Goal: Use online tool/utility: Utilize a website feature to perform a specific function

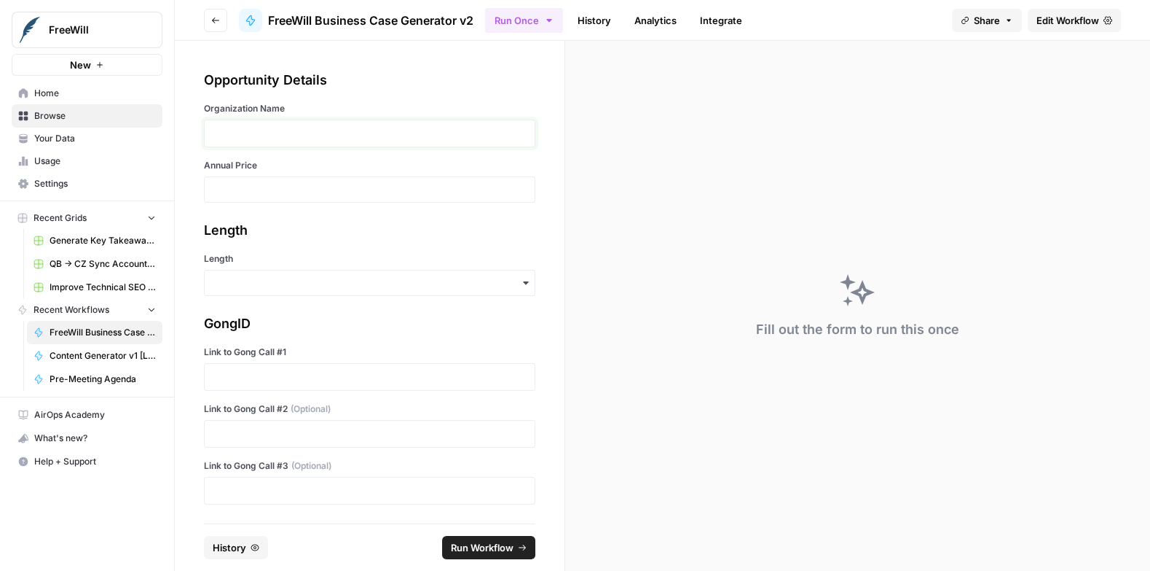
click at [259, 132] on p at bounding box center [369, 133] width 313 height 15
click at [235, 192] on input "Annual Price" at bounding box center [369, 189] width 313 height 13
type input "8900"
click at [224, 278] on input "Length" at bounding box center [369, 282] width 313 height 15
click at [222, 326] on div "Long" at bounding box center [370, 321] width 330 height 28
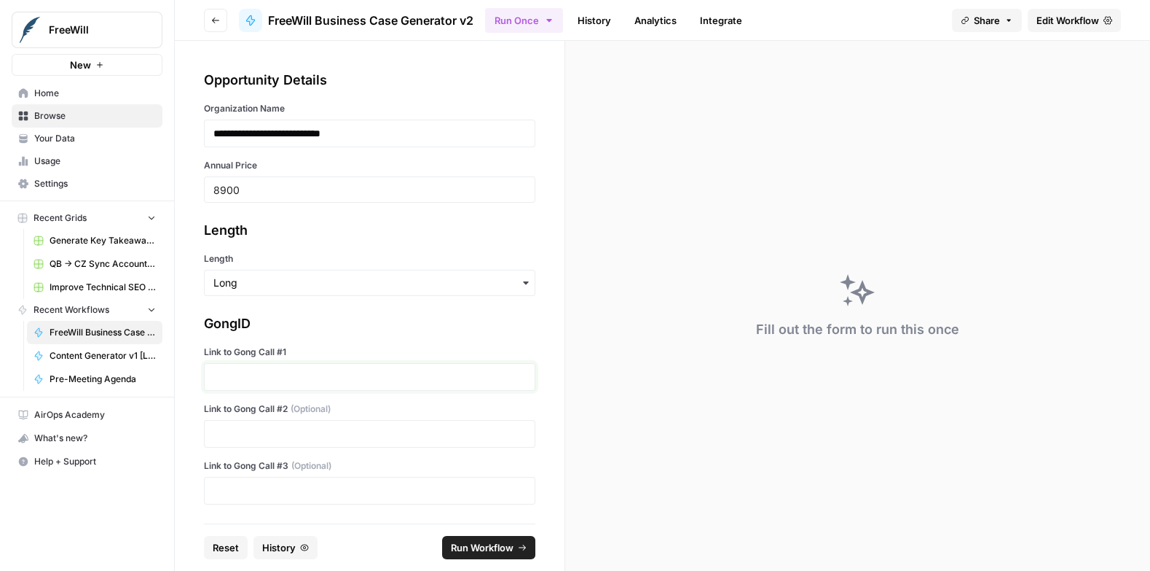
click at [227, 370] on p at bounding box center [369, 376] width 313 height 15
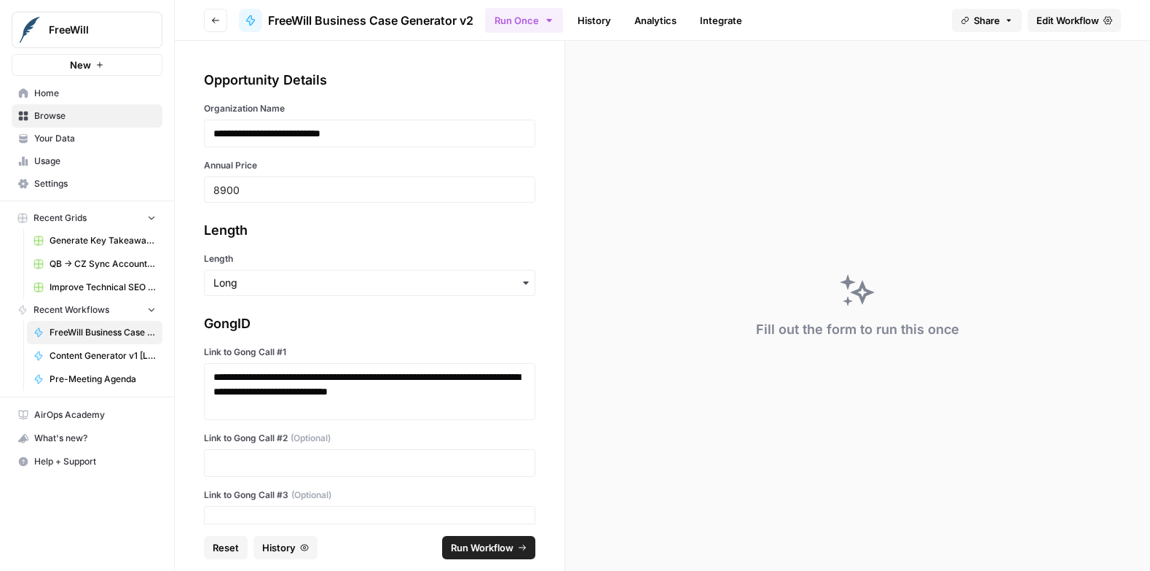
click at [191, 463] on div "**********" at bounding box center [370, 282] width 390 height 482
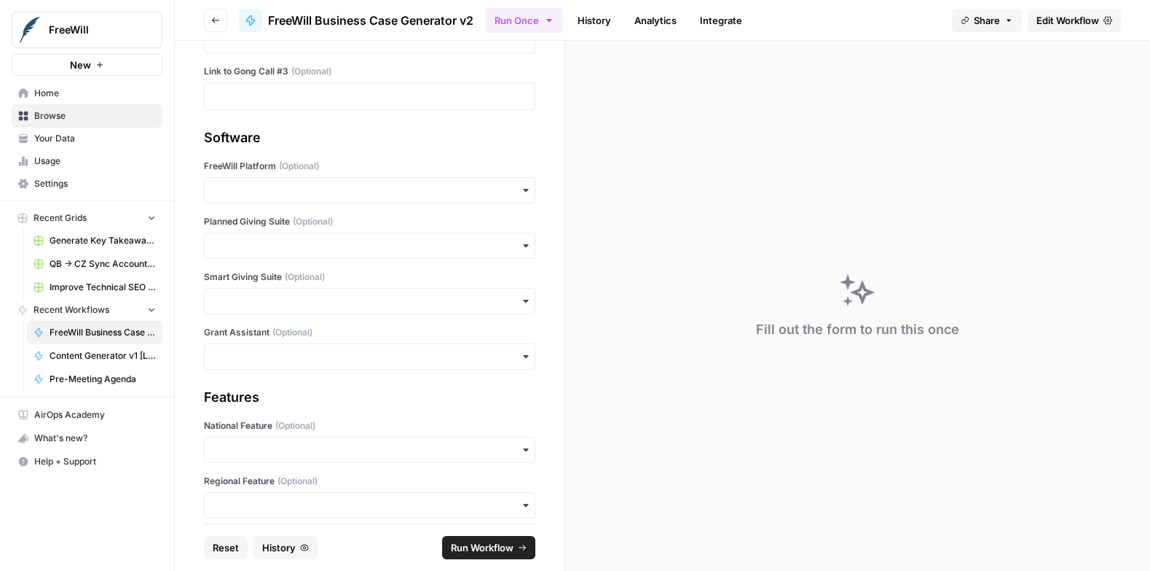
scroll to position [428, 0]
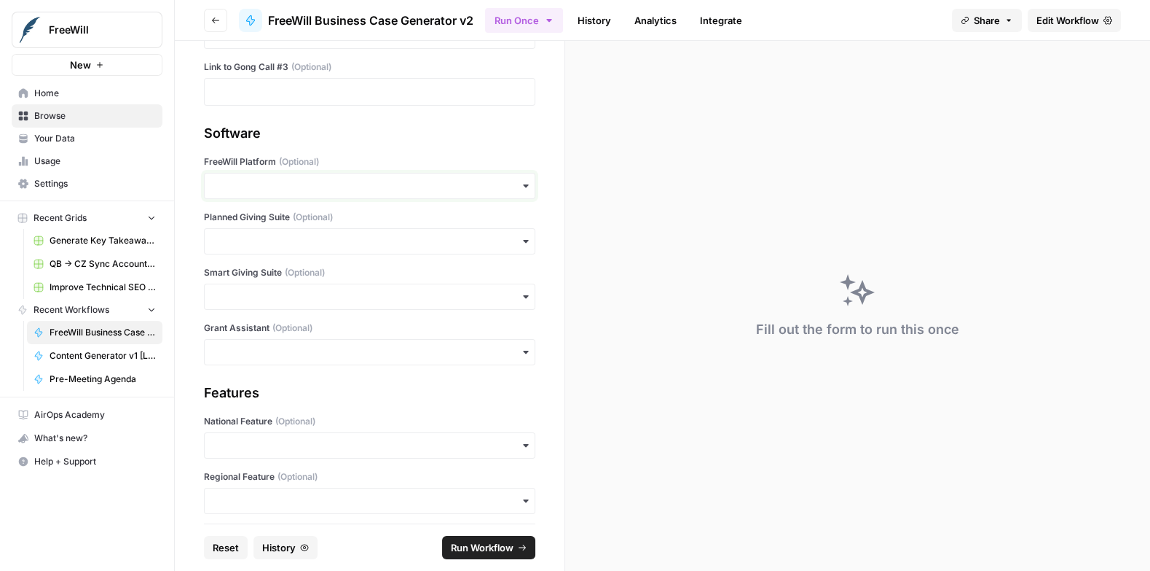
click at [262, 182] on input "FreeWill Platform (Optional)" at bounding box center [369, 186] width 313 height 15
click at [236, 217] on div "Yes" at bounding box center [370, 222] width 330 height 28
click at [229, 238] on input "Planned Giving Suite (Optional)" at bounding box center [369, 241] width 313 height 15
click at [228, 278] on div "Yes" at bounding box center [370, 278] width 330 height 28
click at [471, 541] on span "Run Workflow" at bounding box center [482, 547] width 63 height 15
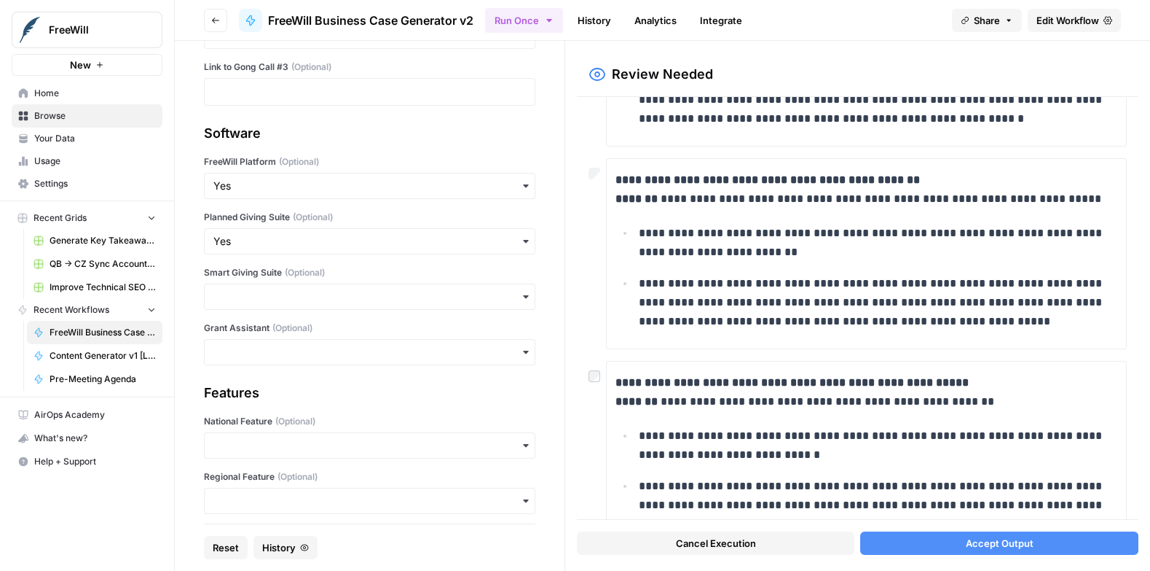
scroll to position [418, 0]
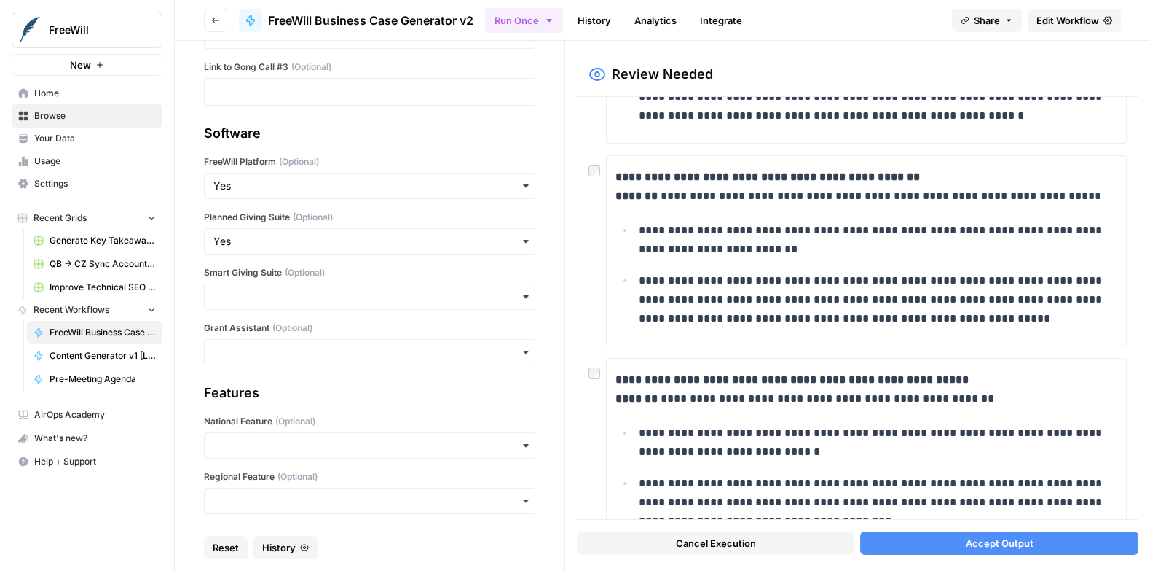
click at [989, 535] on button "Accept Output" at bounding box center [999, 542] width 278 height 23
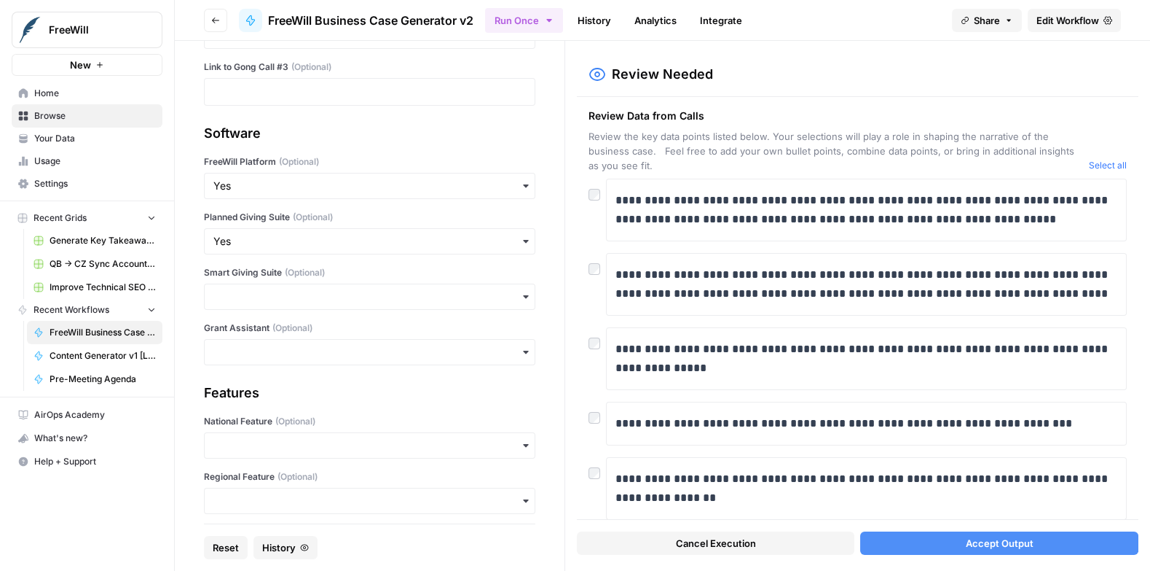
click at [600, 474] on div at bounding box center [597, 468] width 17 height 23
click at [974, 545] on span "Accept Output" at bounding box center [1000, 543] width 68 height 15
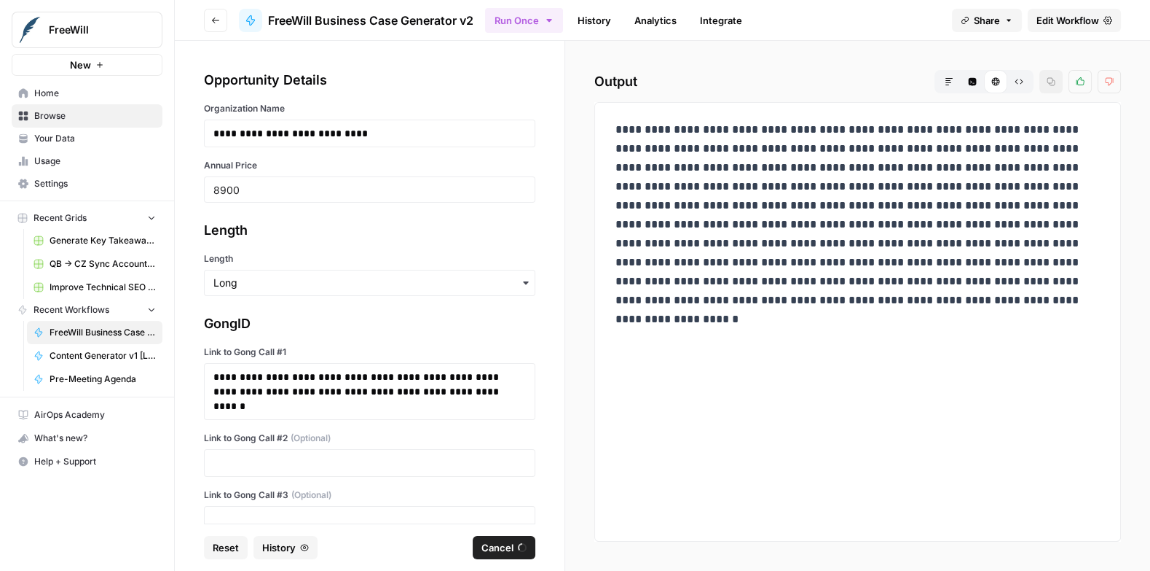
scroll to position [428, 0]
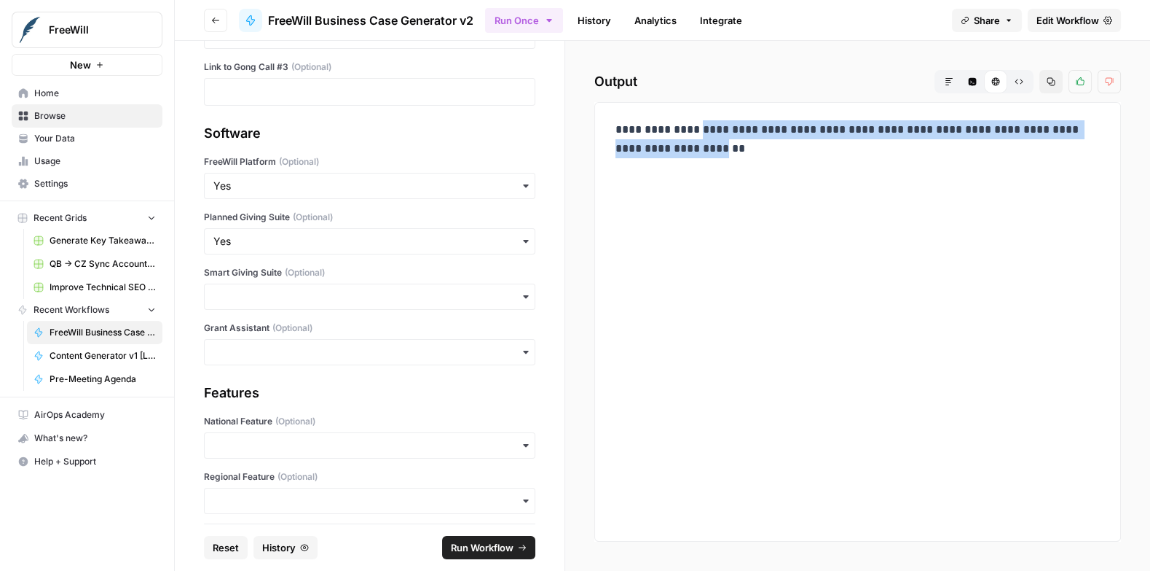
drag, startPoint x: 669, startPoint y: 168, endPoint x: 624, endPoint y: 153, distance: 47.5
click at [624, 153] on p "**********" at bounding box center [858, 148] width 485 height 57
copy p "**********"
